Goal: Information Seeking & Learning: Understand process/instructions

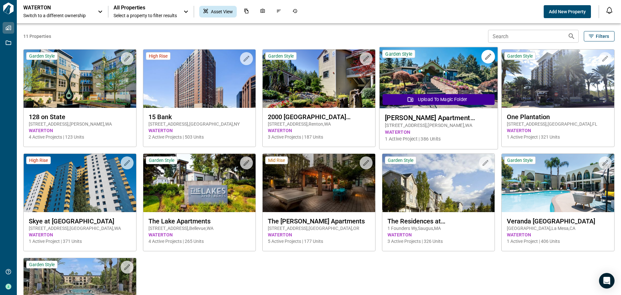
click at [444, 112] on div "[PERSON_NAME] Apartment Homes [STREET_ADDRESS] Active Project | 386 Units" at bounding box center [438, 127] width 118 height 39
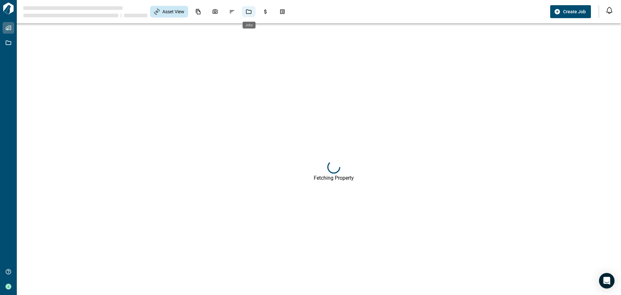
click at [246, 13] on div "Jobs" at bounding box center [249, 11] width 14 height 11
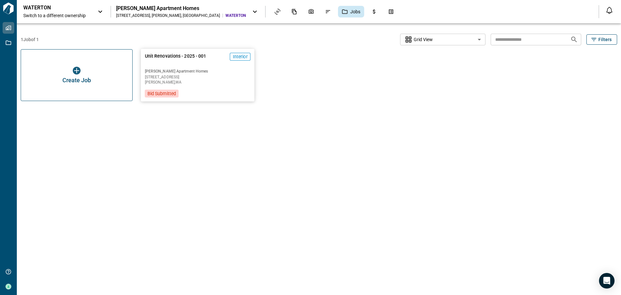
click at [174, 73] on span "[PERSON_NAME] Apartment Homes" at bounding box center [198, 71] width 106 height 5
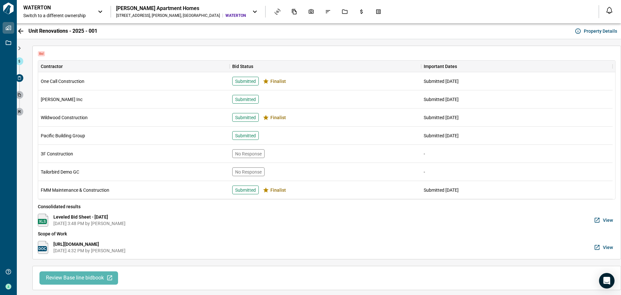
click at [79, 274] on button "Review Base line bidbook" at bounding box center [78, 277] width 79 height 13
click at [603, 218] on span "View" at bounding box center [608, 220] width 10 height 6
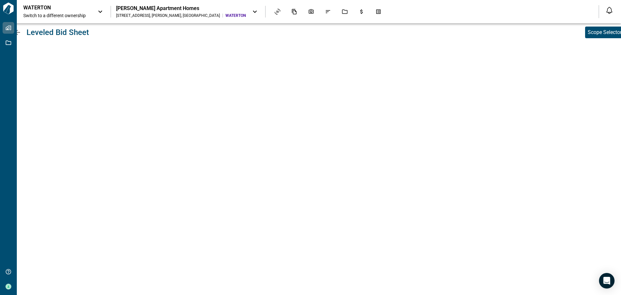
click at [543, 293] on div "Leveled Bid Sheet Scope Selector" at bounding box center [319, 158] width 604 height 271
